Goal: Task Accomplishment & Management: Use online tool/utility

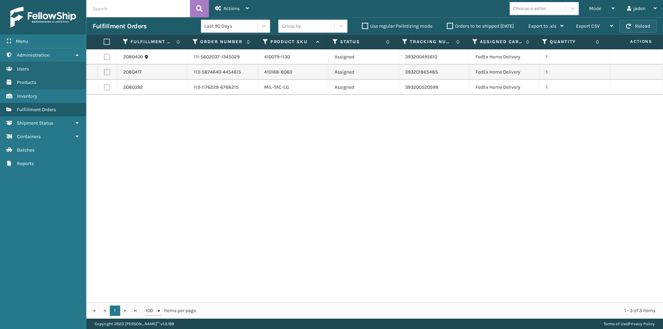
click at [645, 30] on button "Reload" at bounding box center [637, 26] width 37 height 12
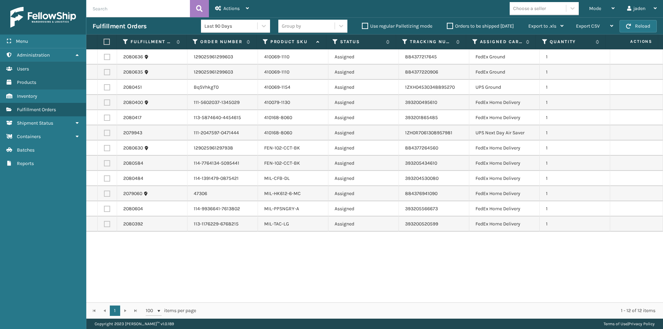
click at [105, 118] on label at bounding box center [107, 118] width 6 height 6
click at [104, 118] on input "checkbox" at bounding box center [104, 117] width 0 height 4
checkbox input "true"
click at [105, 104] on label at bounding box center [107, 102] width 6 height 6
click at [104, 104] on input "checkbox" at bounding box center [104, 101] width 0 height 4
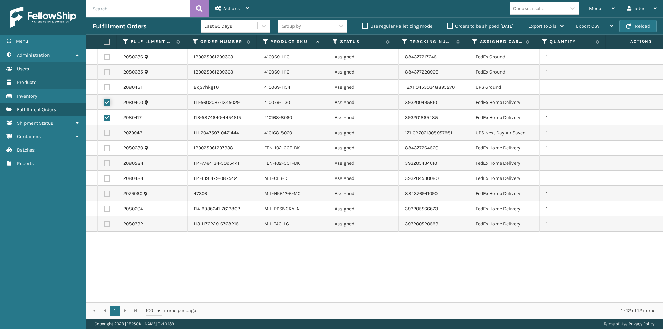
checkbox input "true"
click at [105, 208] on label at bounding box center [107, 209] width 6 height 6
click at [104, 208] on input "checkbox" at bounding box center [104, 208] width 0 height 4
checkbox input "true"
click at [224, 10] on span "Actions" at bounding box center [231, 9] width 16 height 6
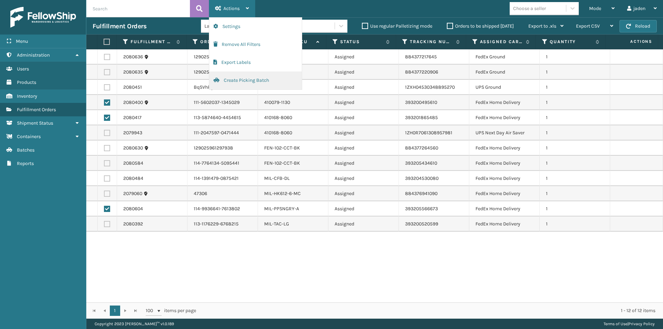
click at [227, 76] on button "Create Picking Batch" at bounding box center [255, 80] width 93 height 18
